Goal: Transaction & Acquisition: Purchase product/service

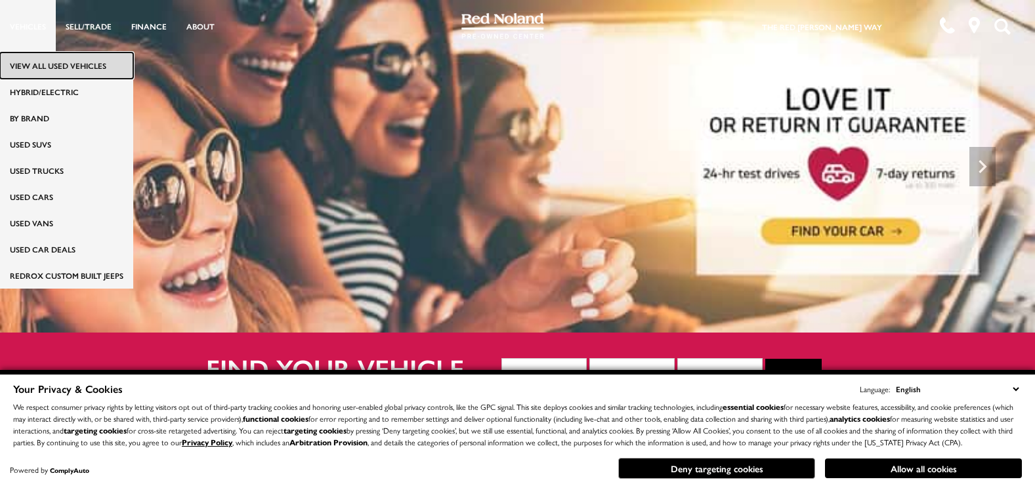
click at [49, 60] on link "View All Used Vehicles" at bounding box center [66, 66] width 133 height 26
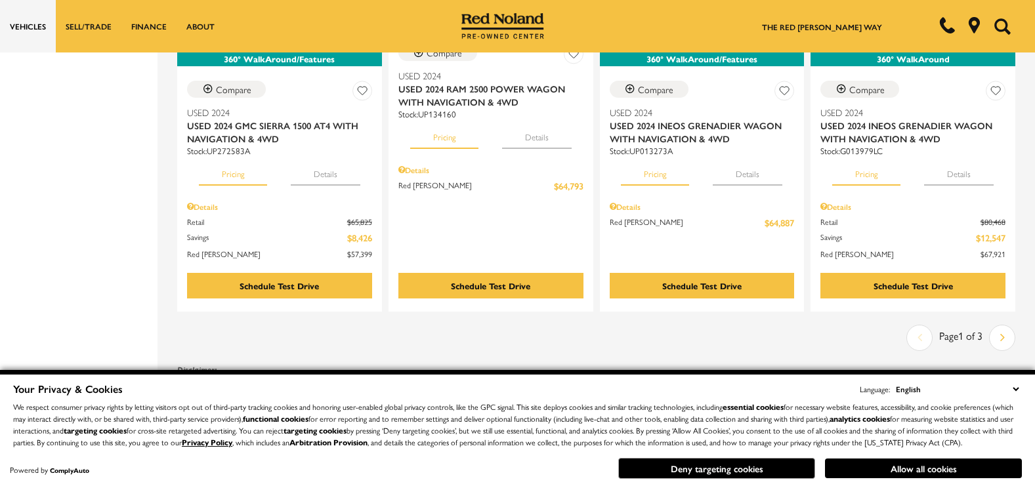
scroll to position [2311, 0]
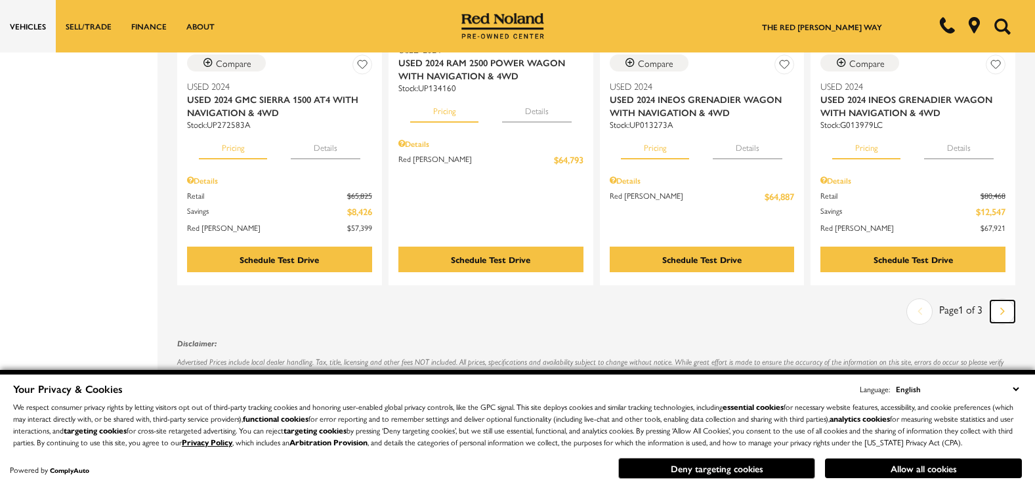
click at [1002, 301] on link "Next" at bounding box center [1003, 312] width 24 height 22
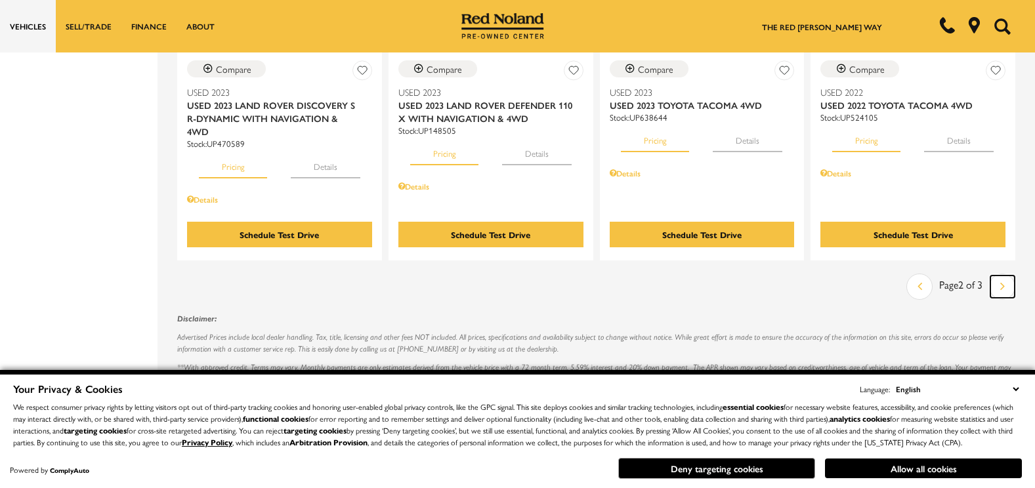
scroll to position [2258, 0]
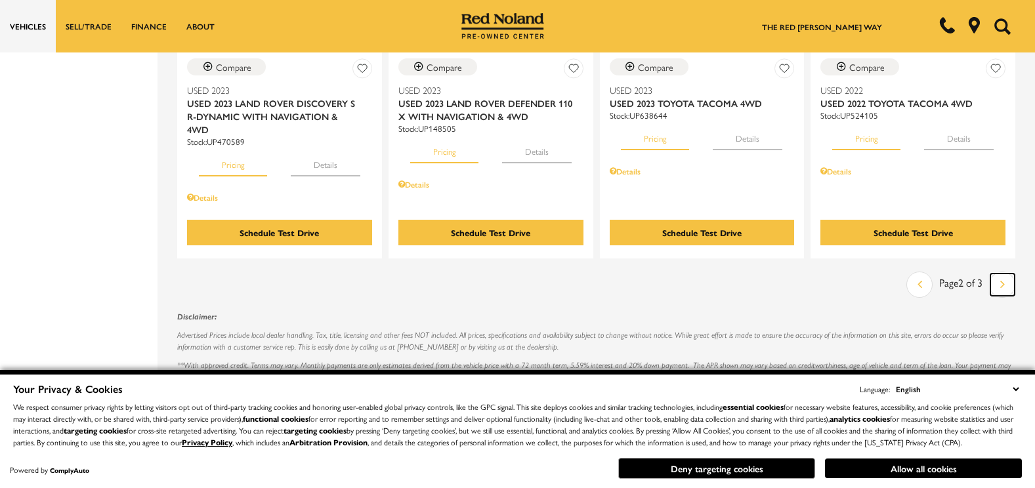
click at [1005, 274] on link "Next" at bounding box center [1003, 285] width 24 height 22
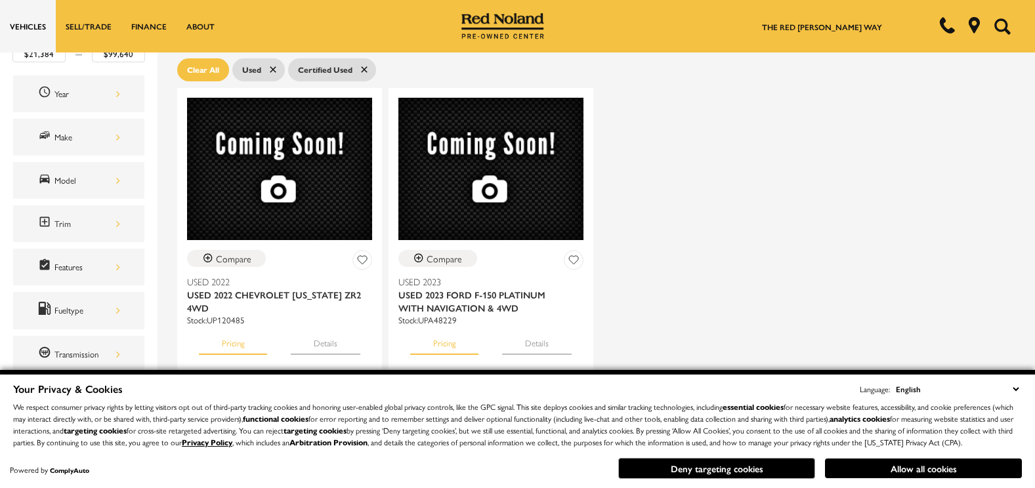
scroll to position [184, 0]
